Goal: Information Seeking & Learning: Learn about a topic

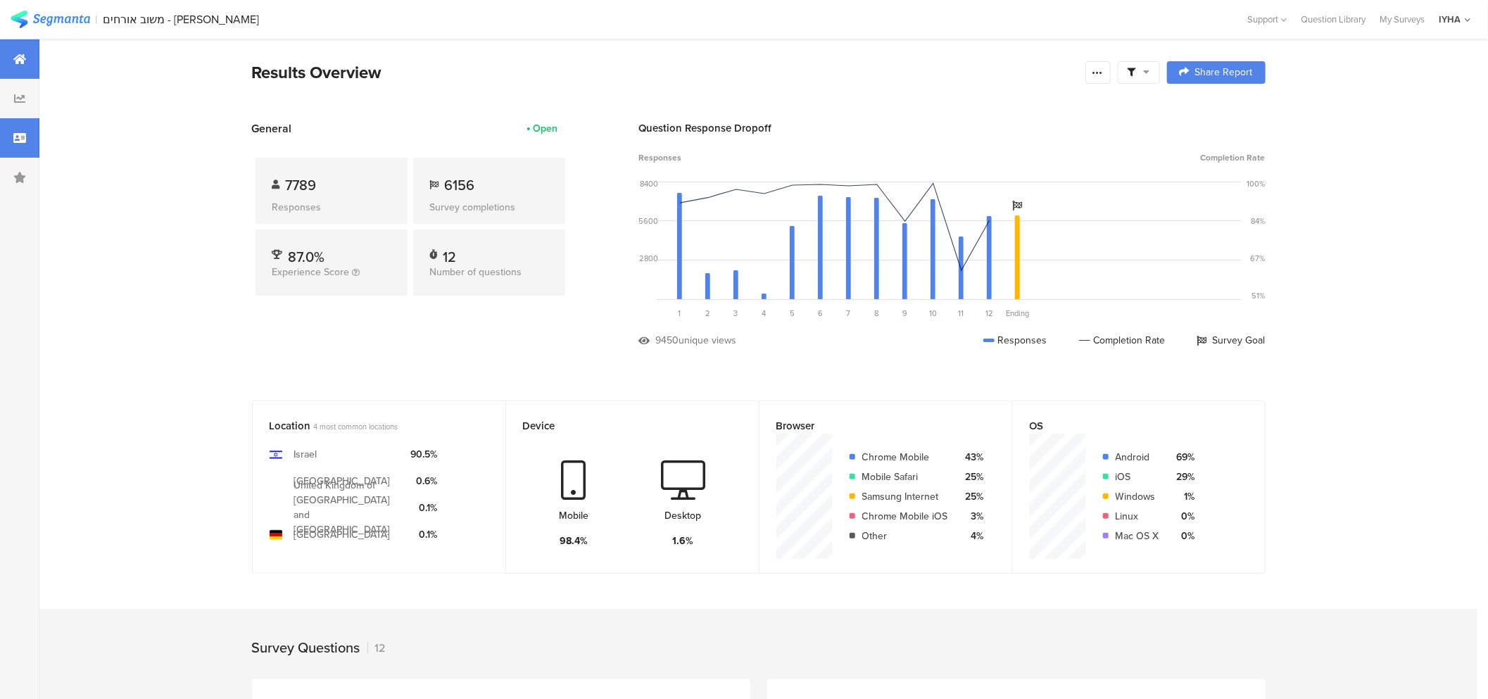
click at [9, 142] on div at bounding box center [19, 137] width 39 height 39
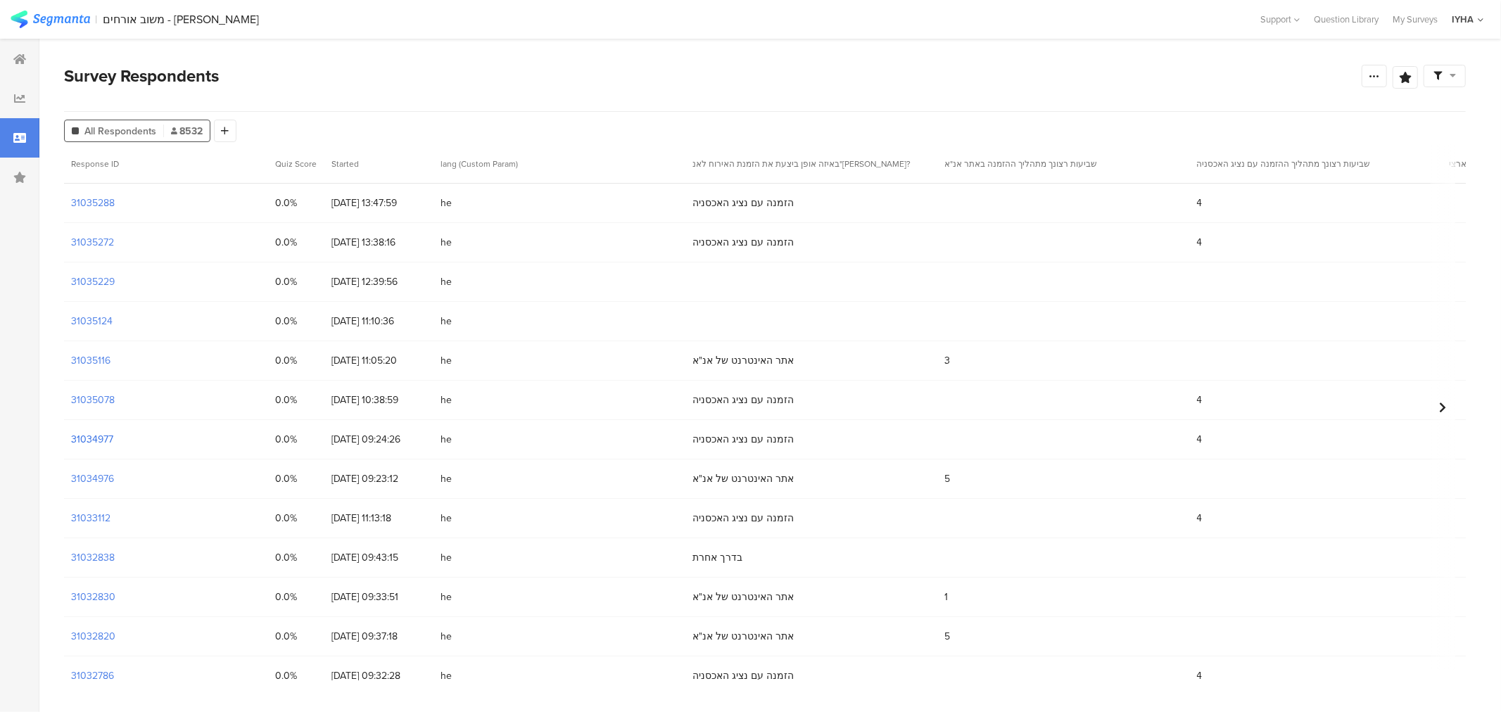
click at [107, 440] on section "31034977" at bounding box center [92, 439] width 42 height 15
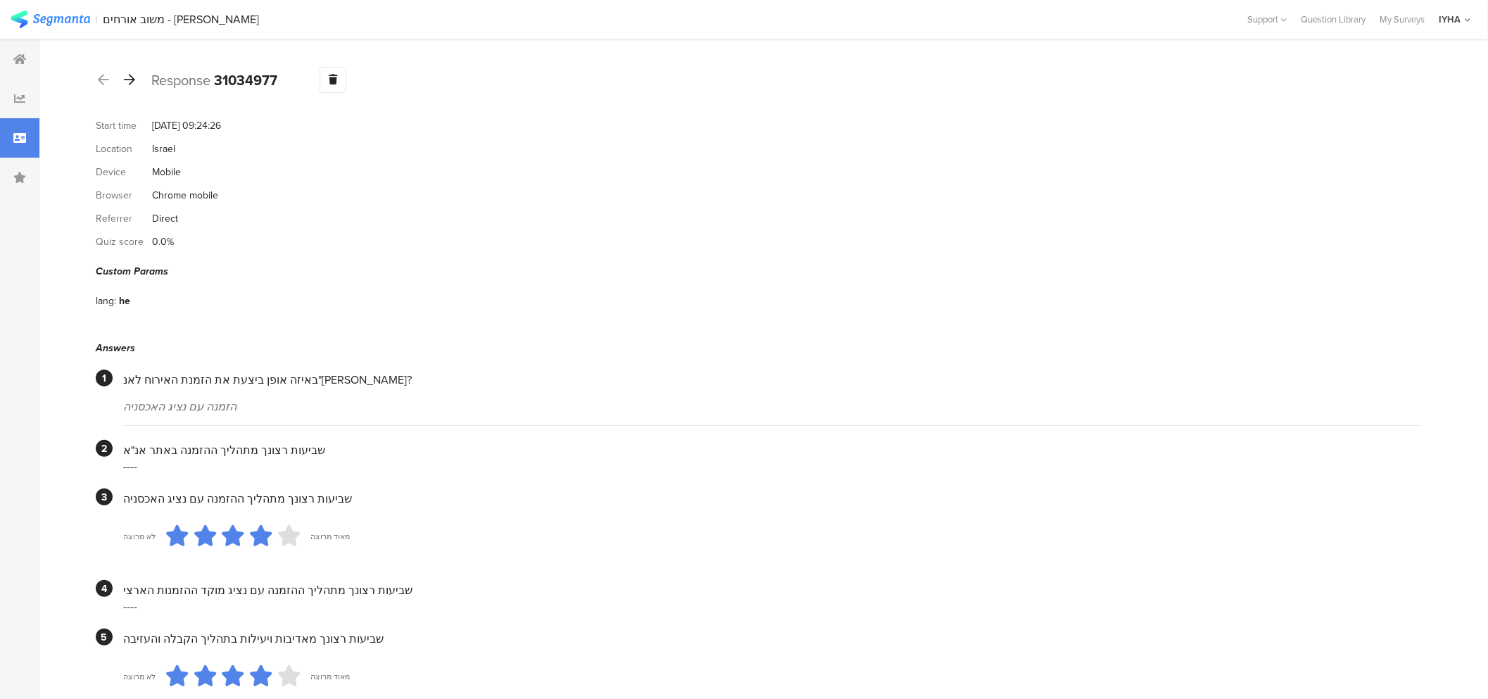
click at [134, 81] on icon at bounding box center [129, 79] width 11 height 13
click at [132, 74] on icon at bounding box center [129, 79] width 11 height 13
click at [131, 81] on icon at bounding box center [129, 79] width 11 height 13
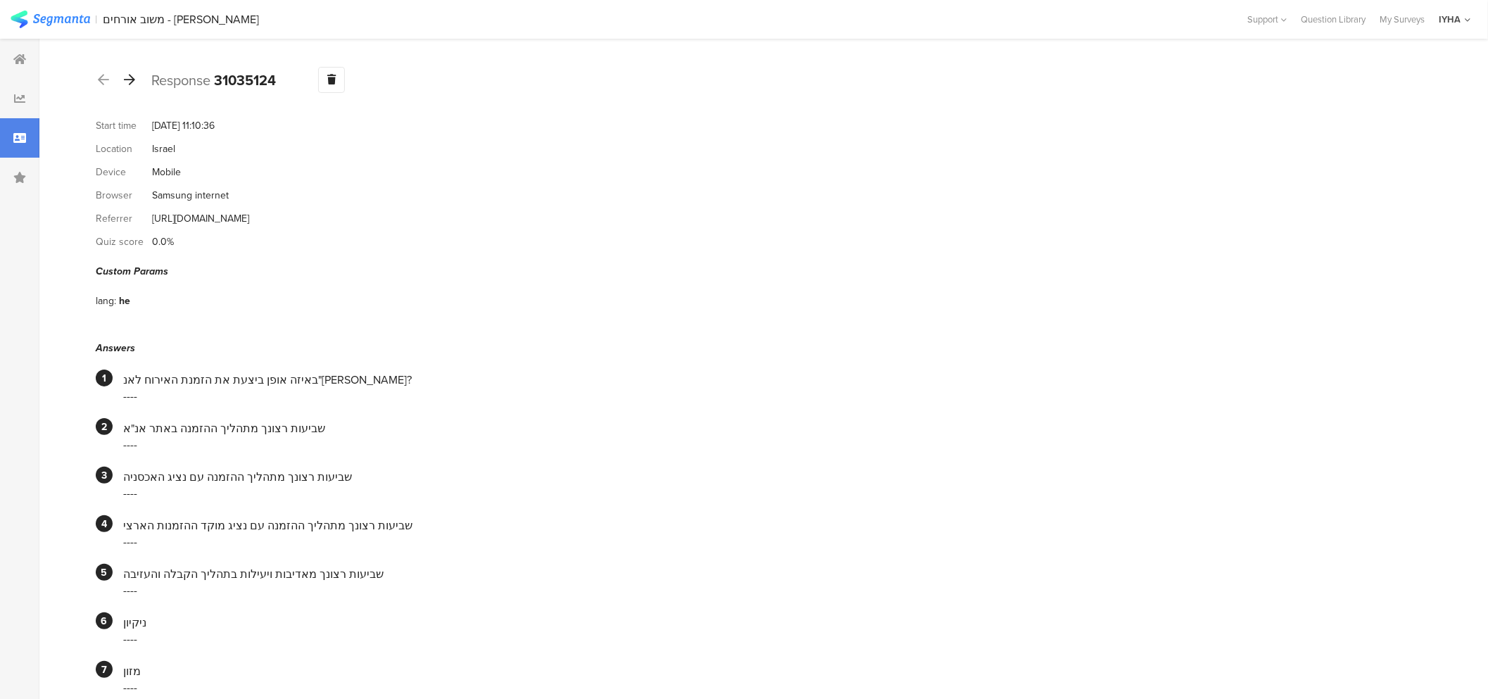
click at [128, 80] on icon at bounding box center [129, 79] width 11 height 13
click at [132, 83] on icon at bounding box center [129, 79] width 11 height 13
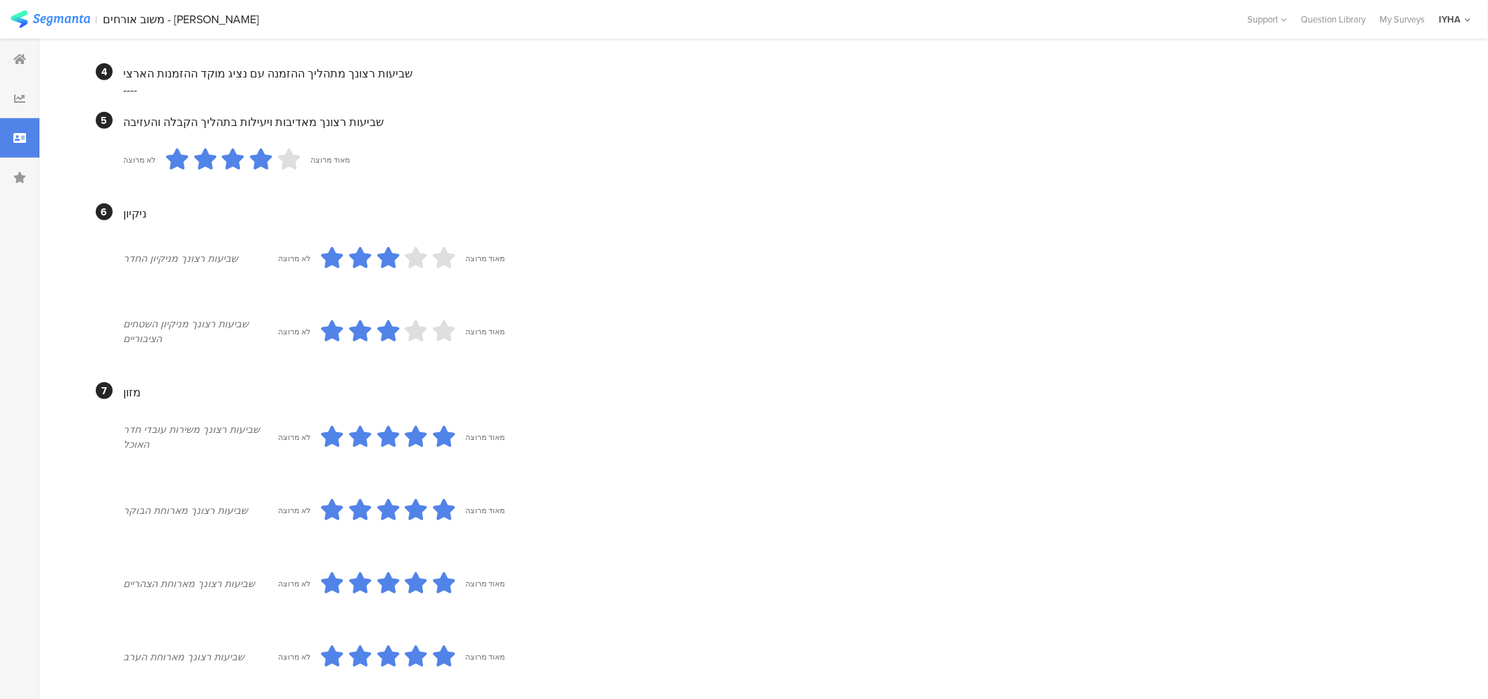
scroll to position [8, 0]
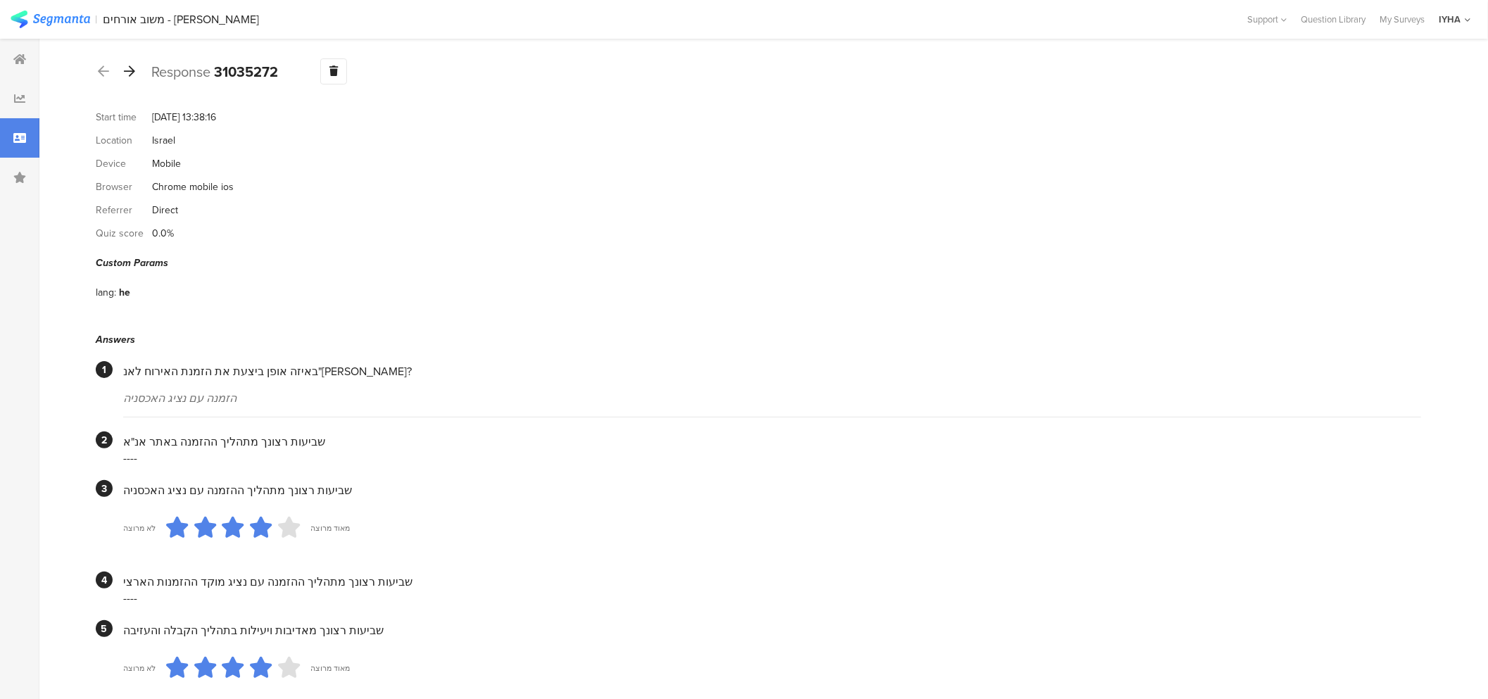
click at [132, 74] on icon at bounding box center [129, 71] width 11 height 13
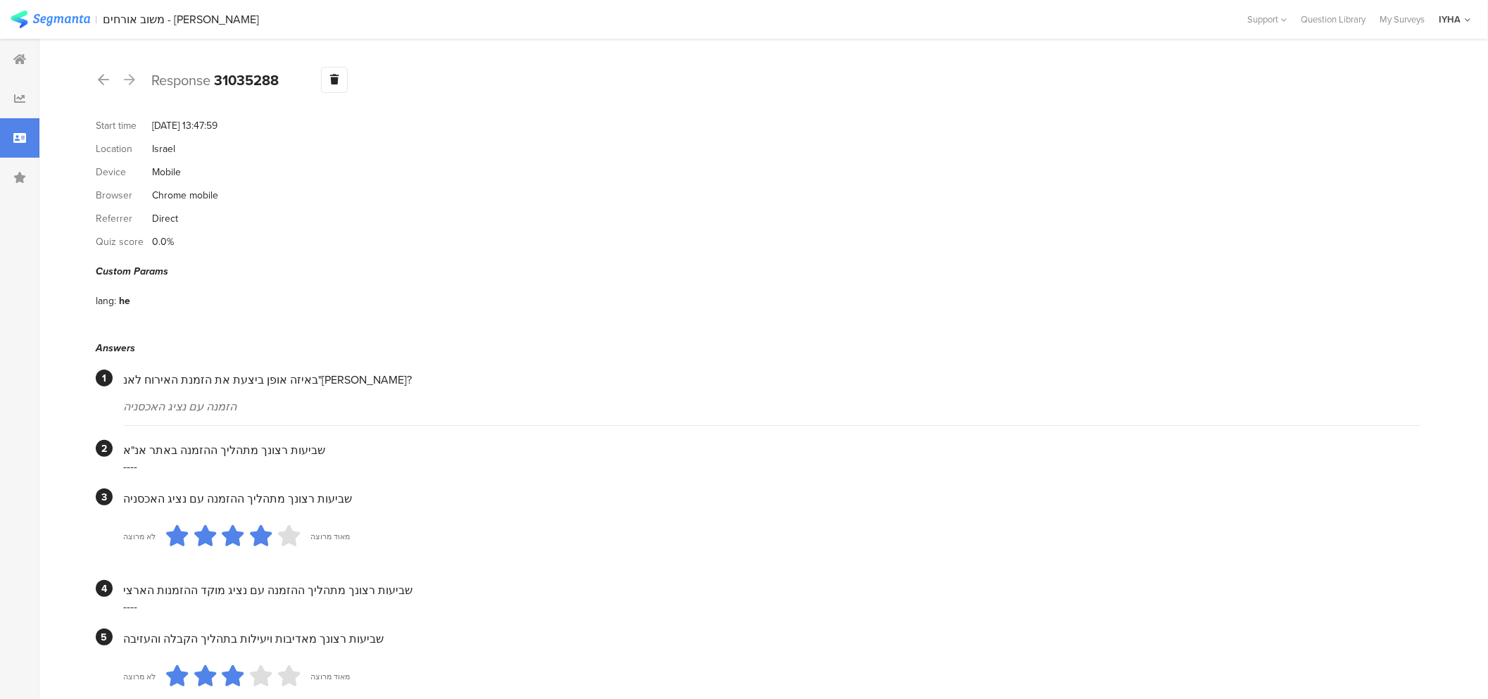
click at [131, 80] on icon at bounding box center [129, 79] width 11 height 13
click at [132, 80] on icon at bounding box center [129, 79] width 11 height 13
click at [132, 81] on icon at bounding box center [129, 79] width 11 height 13
